Goal: Task Accomplishment & Management: Manage account settings

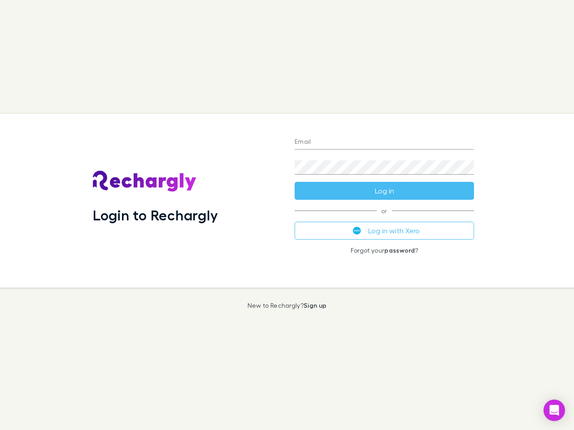
click at [287, 215] on div "Login to Rechargly" at bounding box center [187, 201] width 202 height 174
click at [384, 143] on input "Email" at bounding box center [383, 142] width 179 height 14
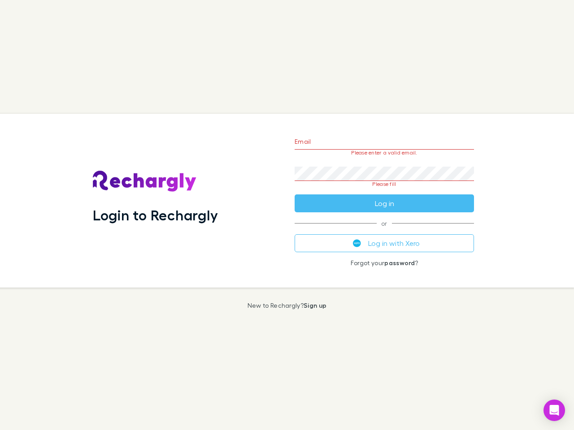
click at [384, 191] on form "Email Please enter a valid email. Password Please fill Log in" at bounding box center [383, 170] width 179 height 84
click at [384, 231] on div "Email Please enter a valid email. Password Please fill Log in or Log in with Xe…" at bounding box center [384, 201] width 194 height 174
click at [554, 411] on icon "Open Intercom Messenger" at bounding box center [554, 410] width 9 height 11
